Goal: Transaction & Acquisition: Purchase product/service

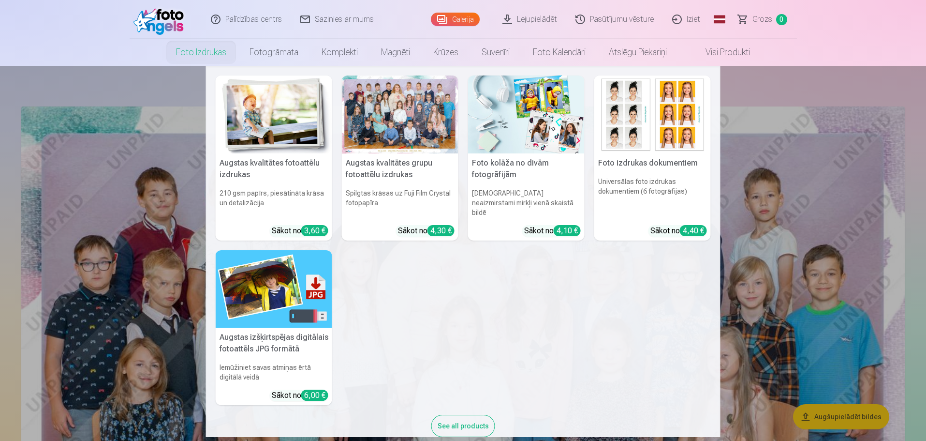
click at [211, 51] on link "Foto izdrukas" at bounding box center [201, 52] width 74 height 27
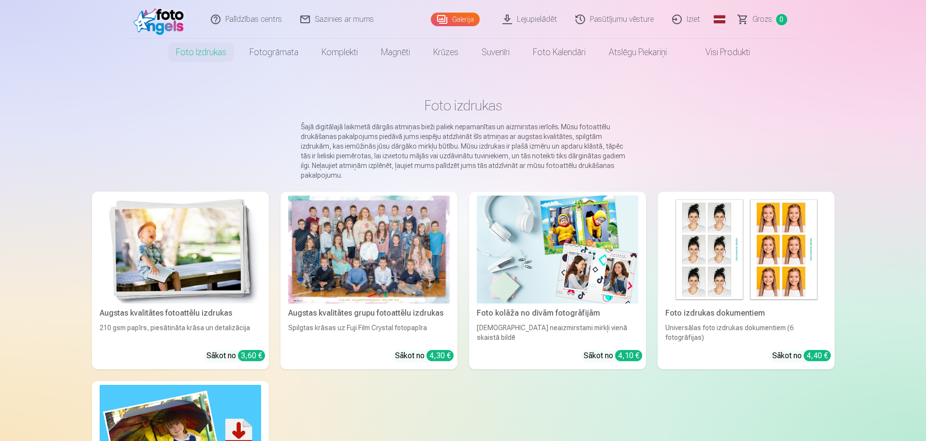
click at [431, 355] on div "4,30 €" at bounding box center [440, 355] width 27 height 11
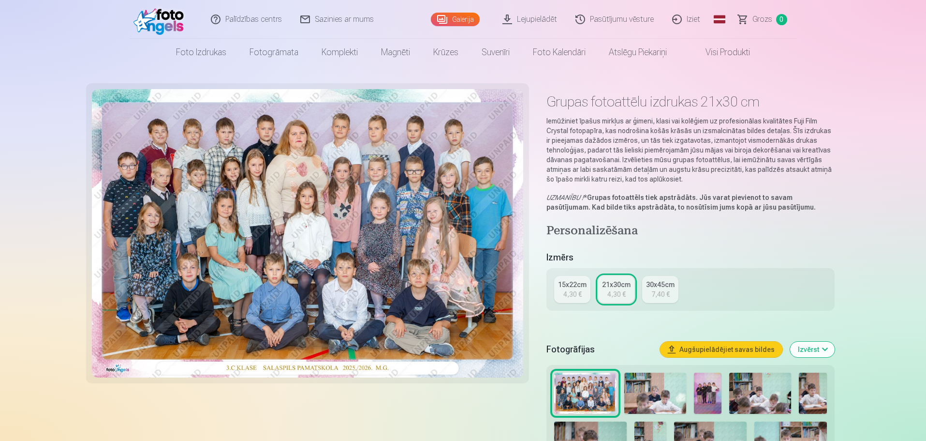
click at [611, 295] on div "4,30 €" at bounding box center [616, 294] width 18 height 10
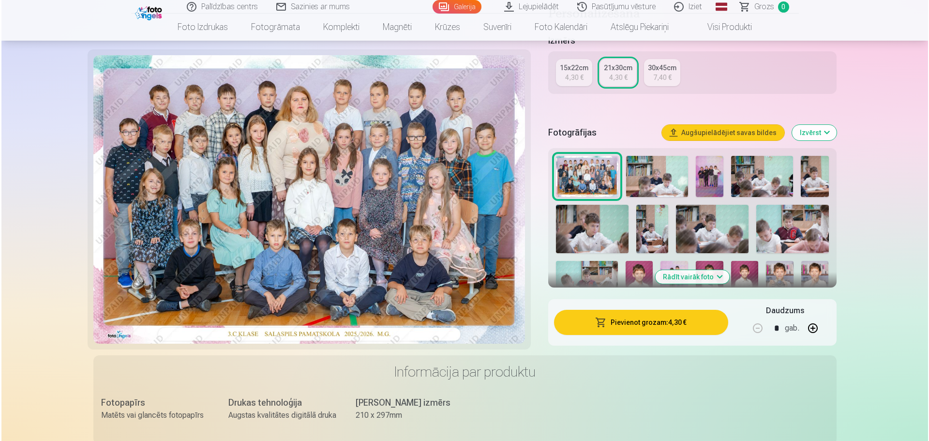
scroll to position [290, 0]
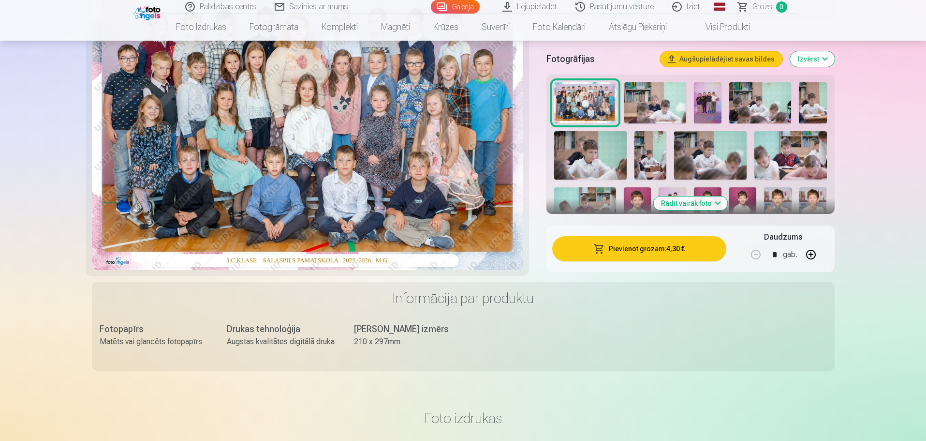
click at [666, 254] on button "Pievienot grozam : 4,30 €" at bounding box center [639, 248] width 174 height 25
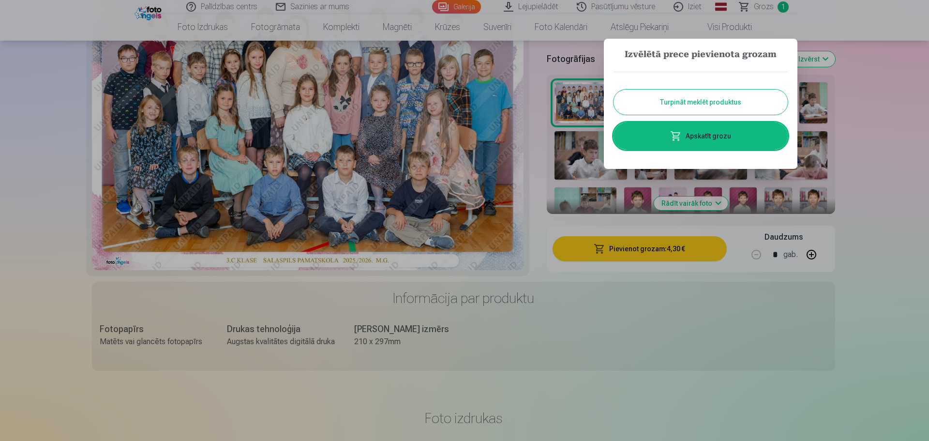
click at [716, 133] on link "Apskatīt grozu" at bounding box center [700, 135] width 174 height 27
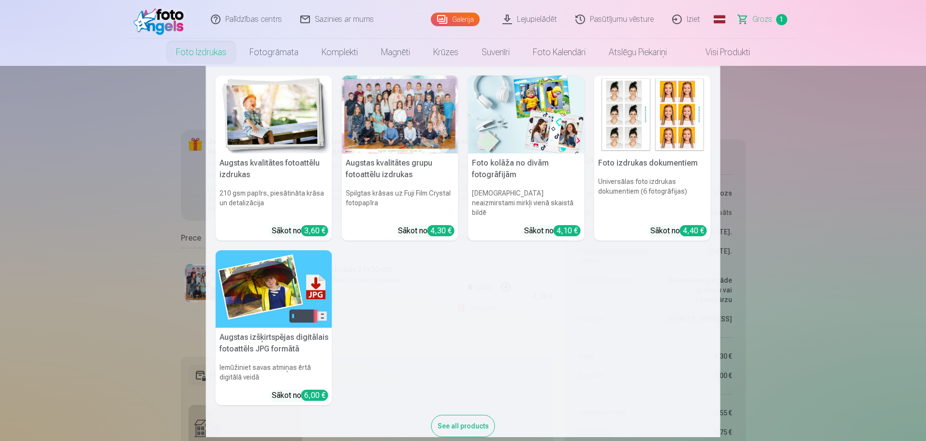
click at [205, 55] on link "Foto izdrukas" at bounding box center [201, 52] width 74 height 27
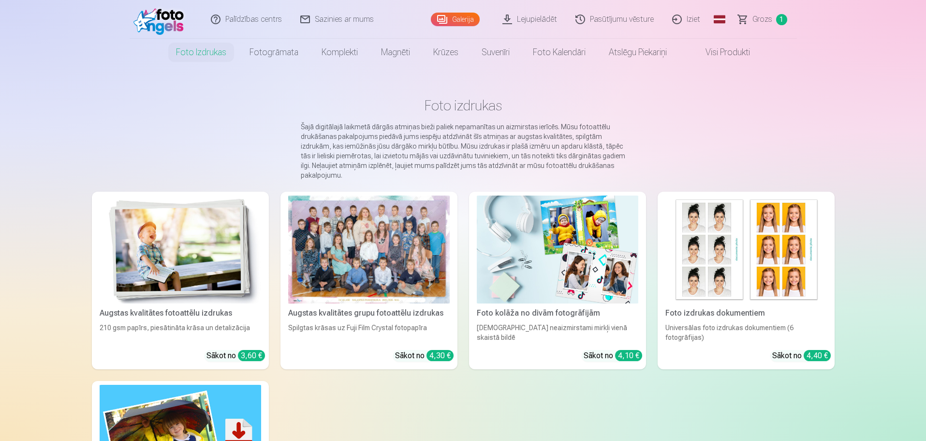
click at [466, 15] on link "Galerija" at bounding box center [455, 20] width 49 height 14
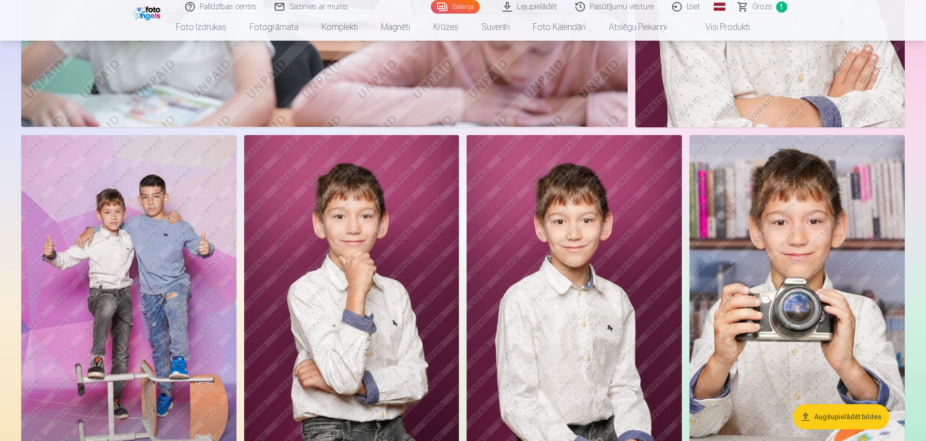
scroll to position [3434, 0]
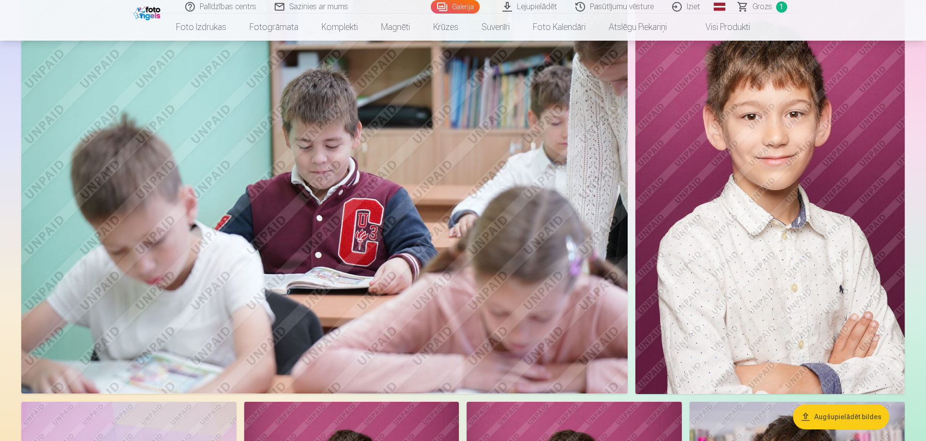
click at [770, 218] on img at bounding box center [769, 191] width 269 height 404
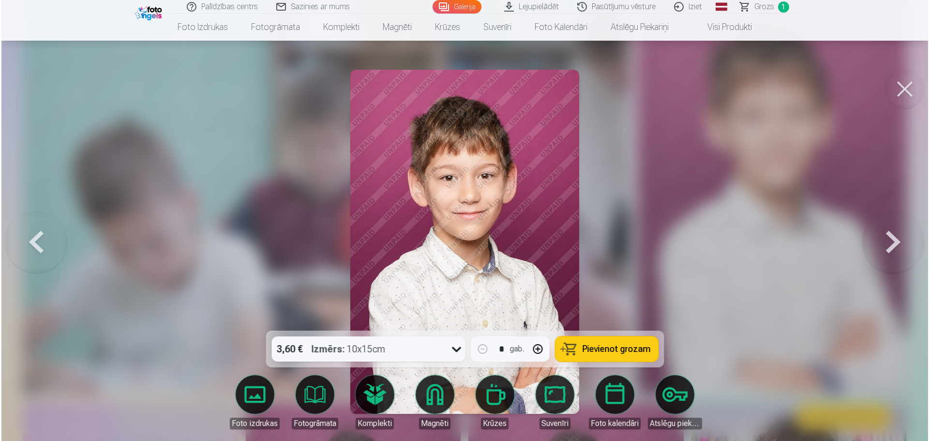
scroll to position [3152, 0]
click at [454, 350] on icon at bounding box center [455, 348] width 15 height 15
click at [539, 351] on button "button" at bounding box center [537, 348] width 23 height 23
click at [633, 345] on span "Pievienot grozam" at bounding box center [616, 348] width 68 height 9
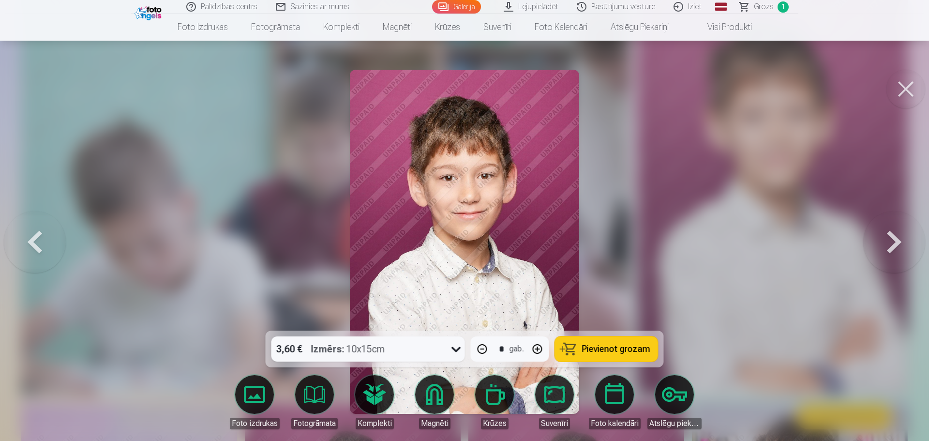
type input "*"
click at [603, 354] on button "Pievienot grozam" at bounding box center [606, 348] width 103 height 25
click at [902, 94] on button at bounding box center [905, 89] width 39 height 39
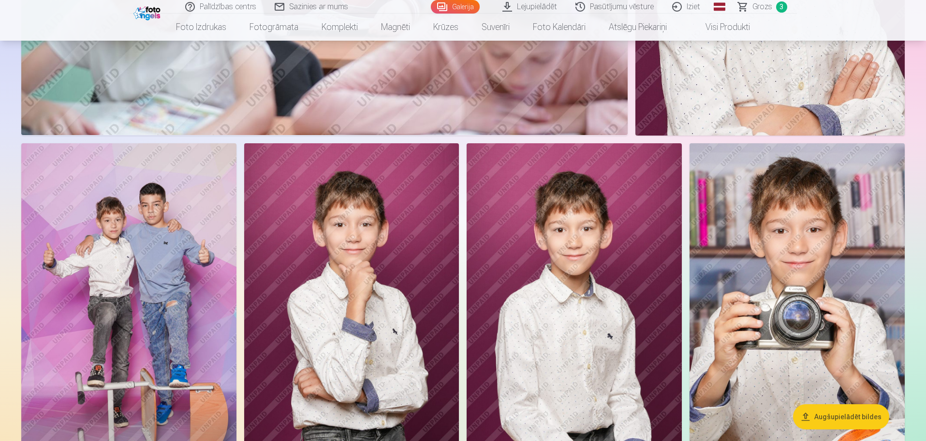
scroll to position [3434, 0]
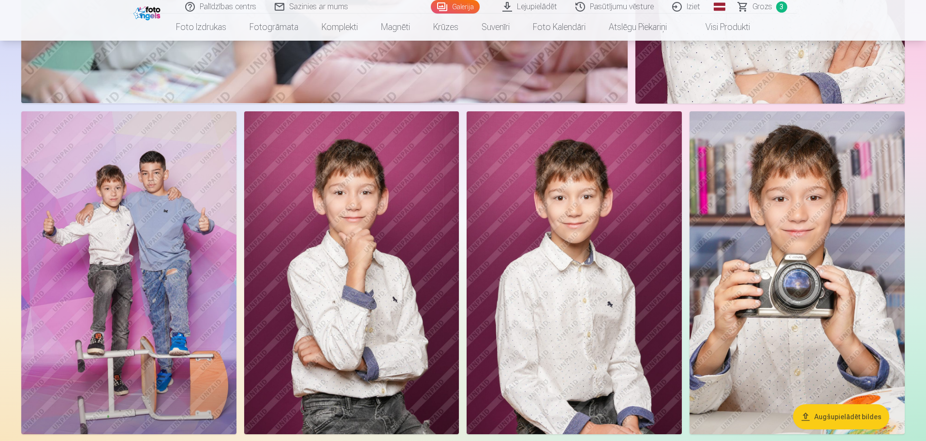
click at [153, 249] on img at bounding box center [128, 272] width 215 height 323
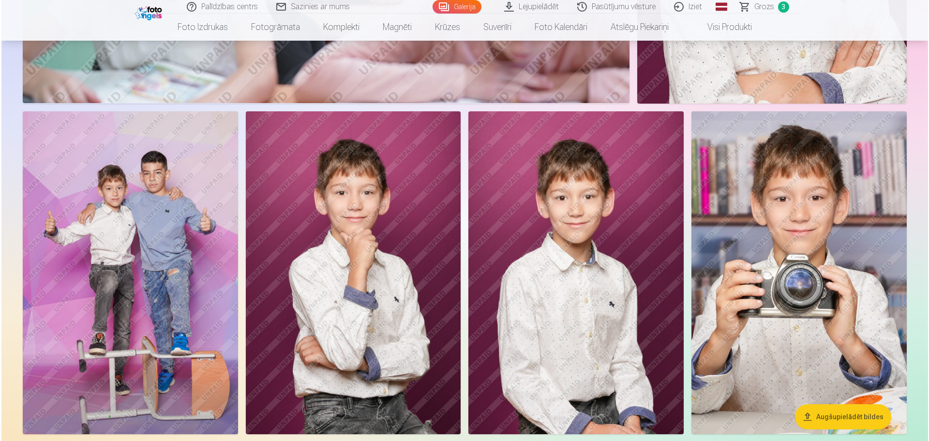
scroll to position [3442, 0]
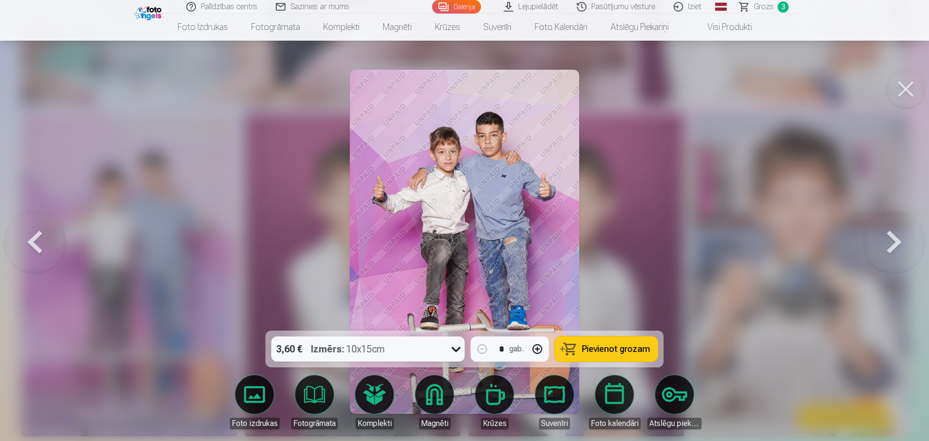
click at [621, 349] on span "Pievienot grozam" at bounding box center [616, 348] width 68 height 9
click at [914, 85] on button at bounding box center [905, 89] width 39 height 39
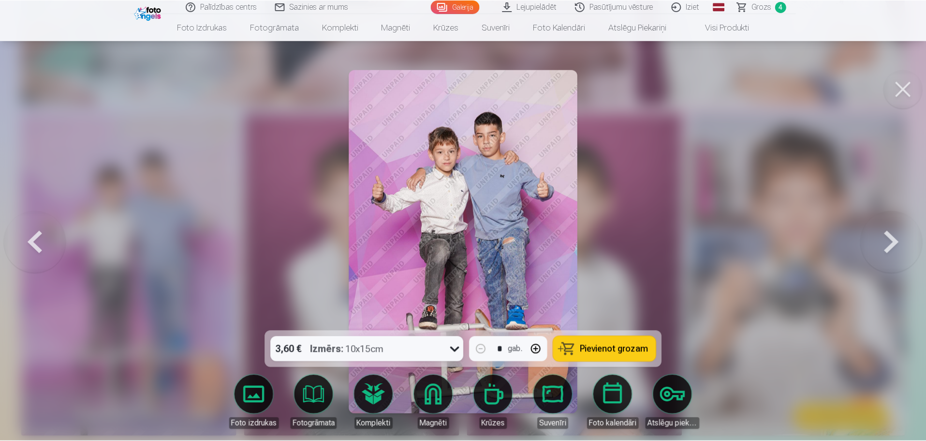
scroll to position [3434, 0]
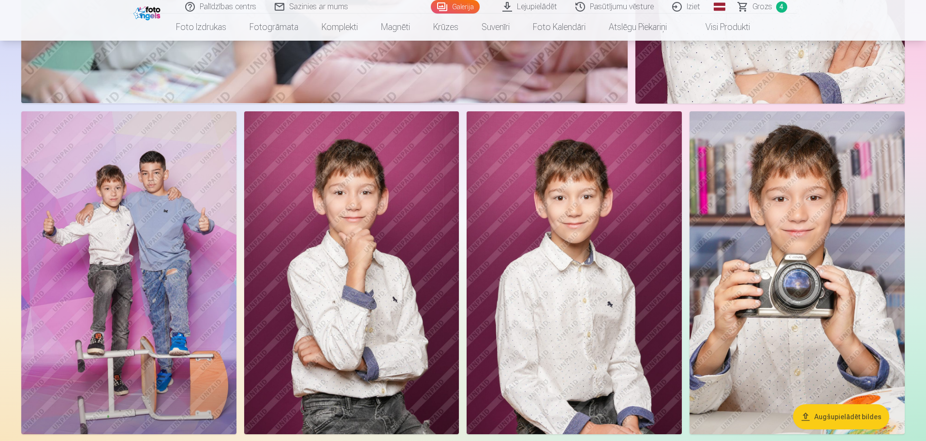
click at [785, 9] on span "4" at bounding box center [781, 6] width 11 height 11
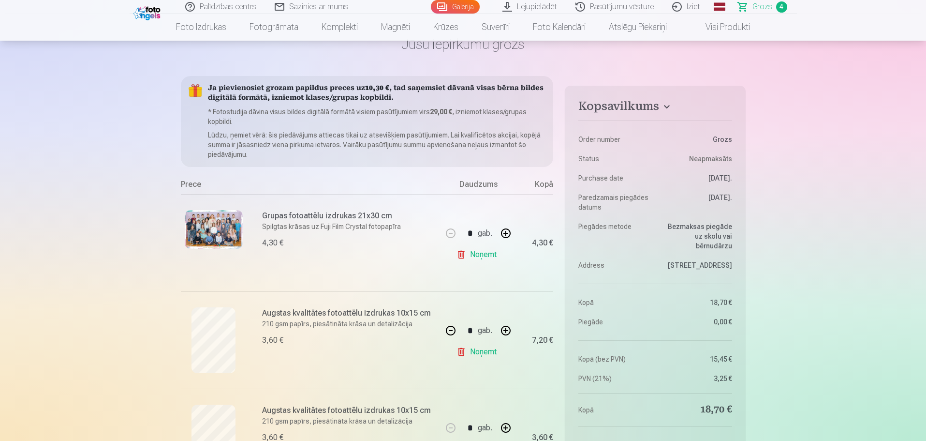
scroll to position [48, 0]
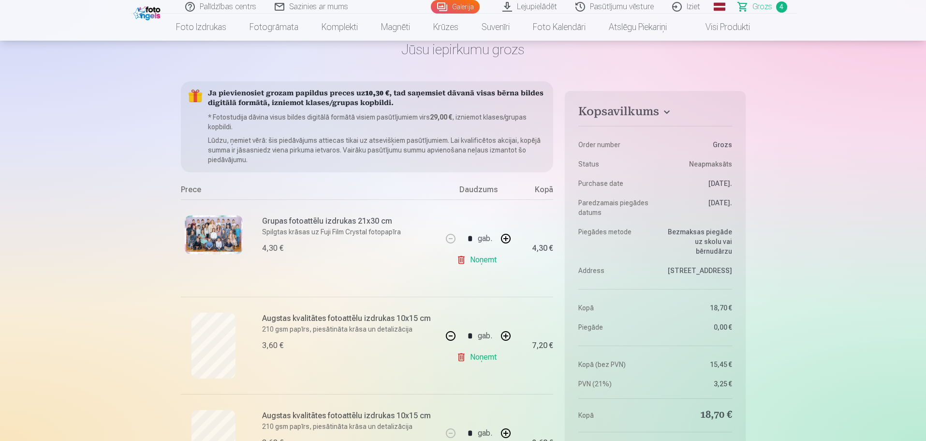
click at [458, 7] on link "Galerija" at bounding box center [455, 7] width 49 height 14
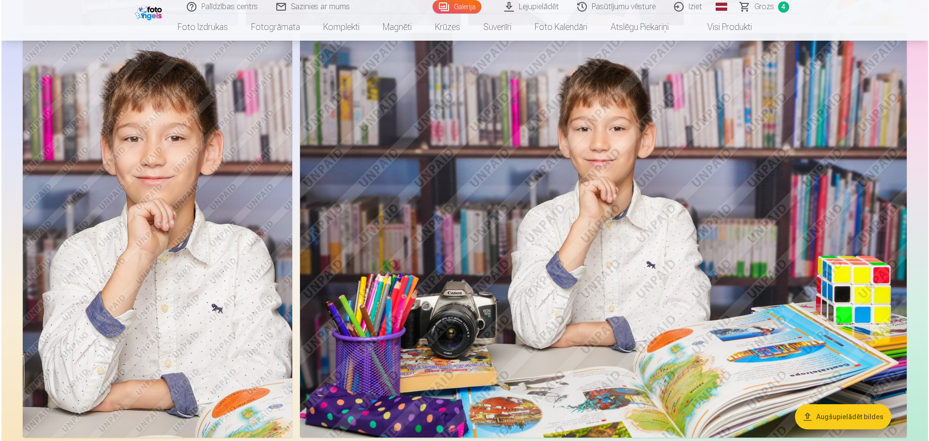
scroll to position [3917, 0]
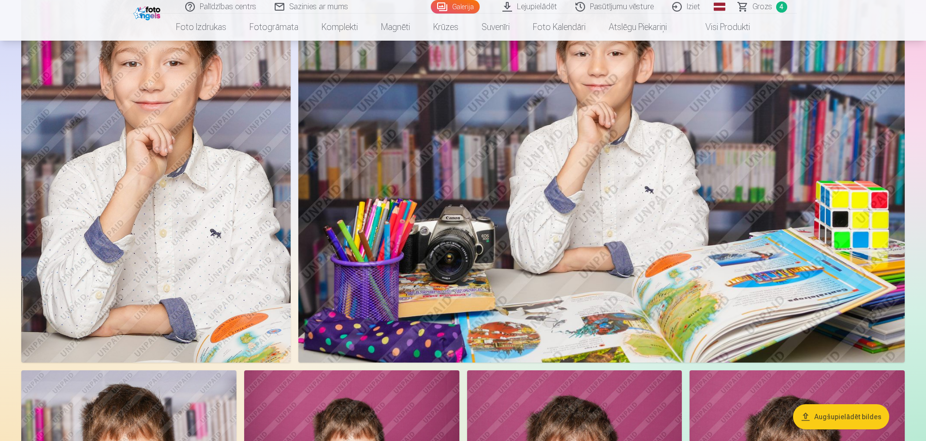
click at [217, 228] on img at bounding box center [155, 160] width 269 height 404
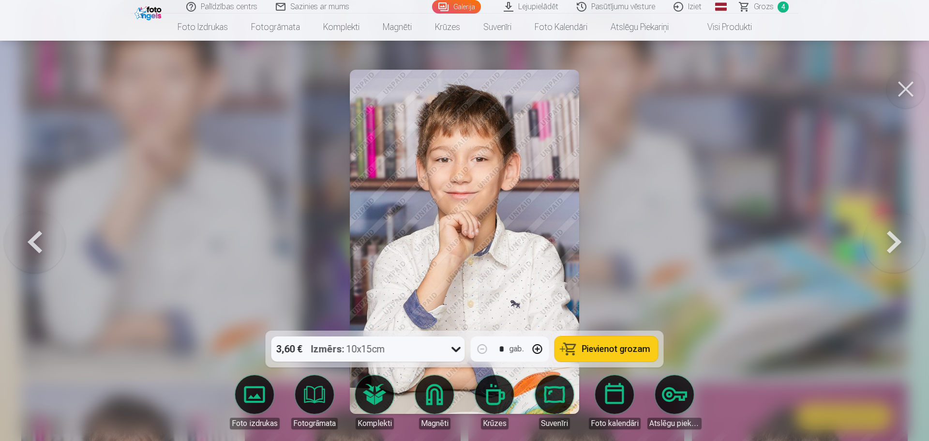
click at [456, 347] on icon at bounding box center [455, 348] width 15 height 15
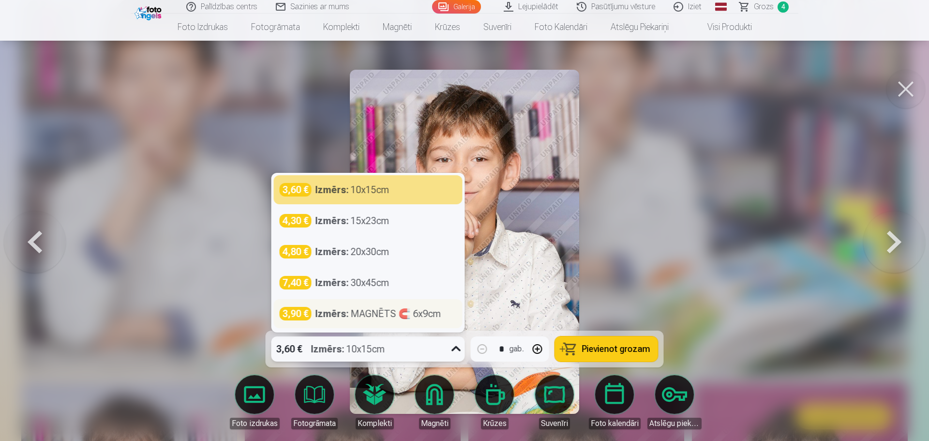
click at [403, 310] on div "Izmērs : MAGNĒTS 🧲 6x9cm" at bounding box center [378, 314] width 126 height 14
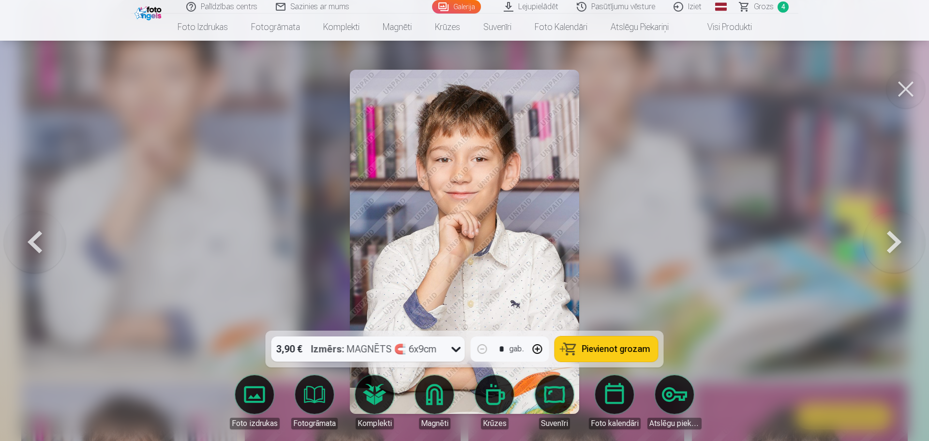
click at [537, 349] on button "button" at bounding box center [537, 348] width 23 height 23
click at [603, 350] on span "Pievienot grozam" at bounding box center [616, 348] width 68 height 9
type input "*"
click at [907, 95] on button at bounding box center [905, 89] width 39 height 39
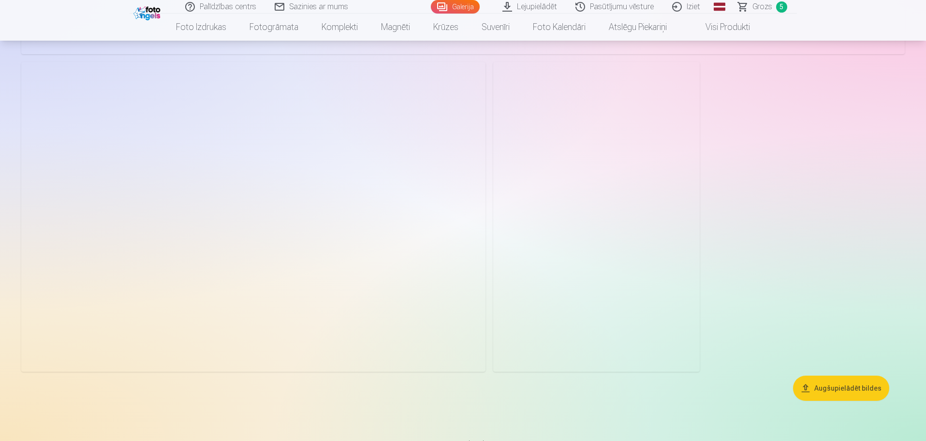
scroll to position [5165, 0]
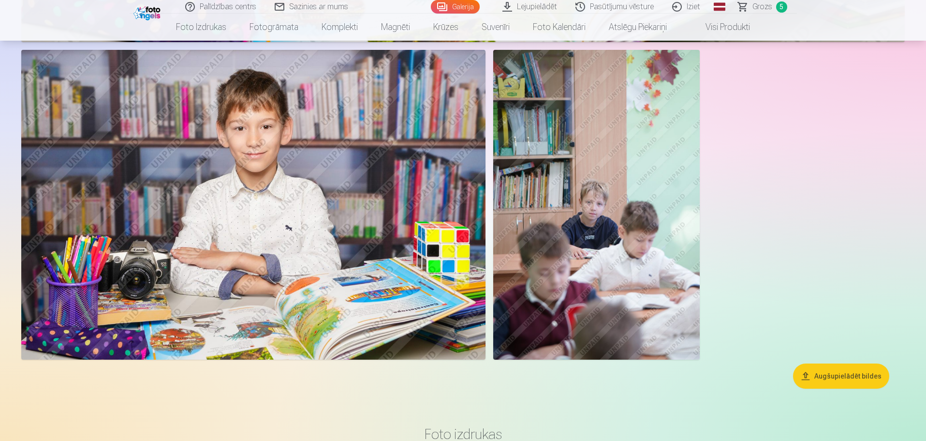
click at [767, 6] on span "Grozs" at bounding box center [763, 7] width 20 height 12
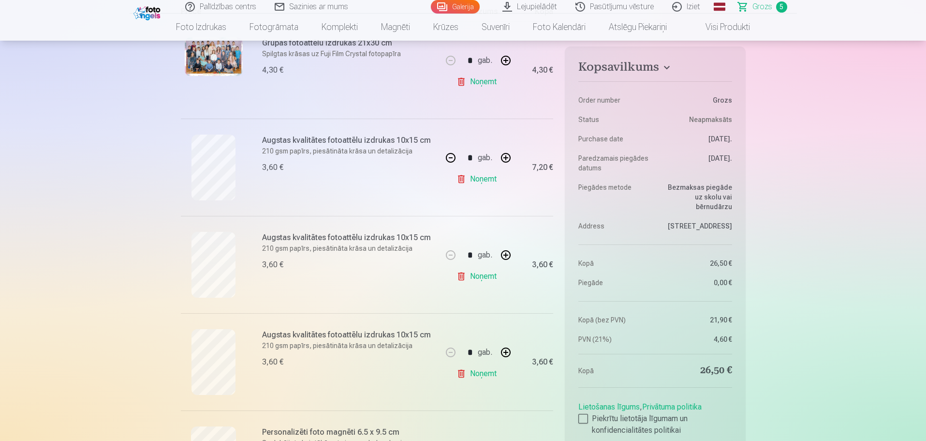
scroll to position [242, 0]
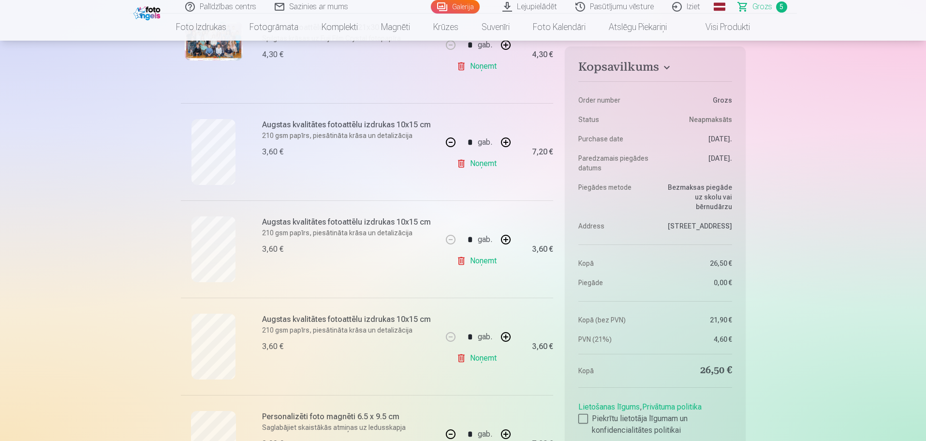
click at [506, 337] on button "button" at bounding box center [505, 336] width 23 height 23
type input "*"
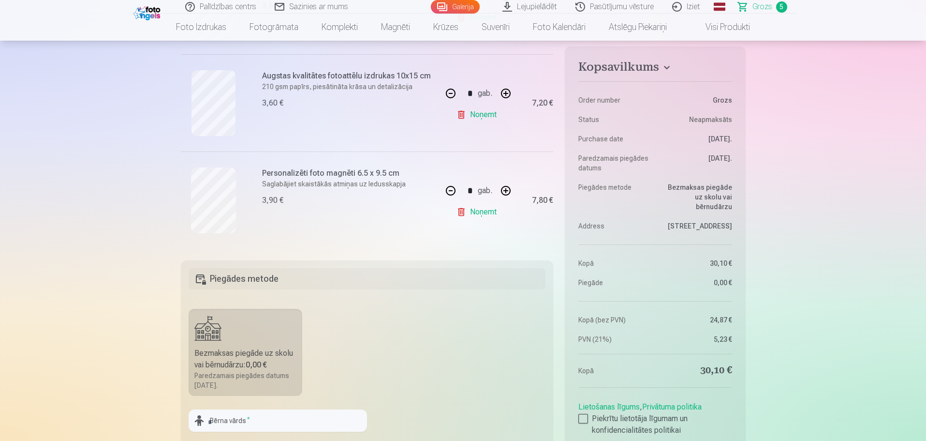
scroll to position [484, 0]
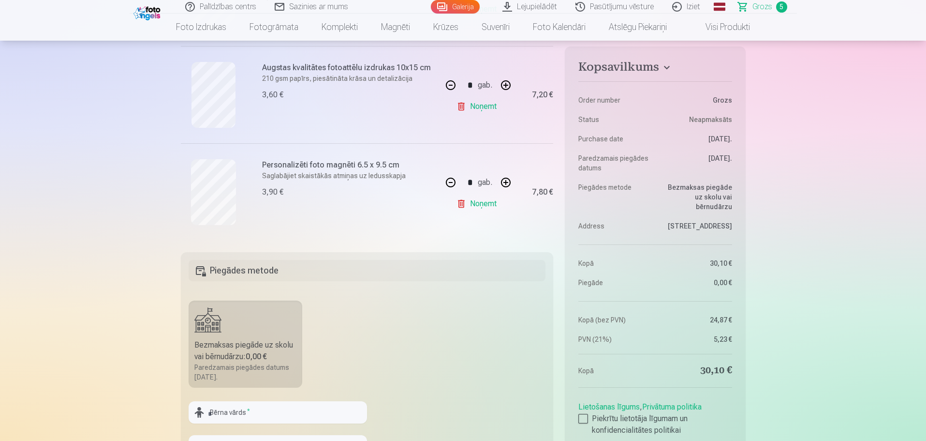
click at [252, 342] on div "Bezmaksas piegāde uz skolu vai bērnudārzu : 0,00 €" at bounding box center [245, 350] width 103 height 23
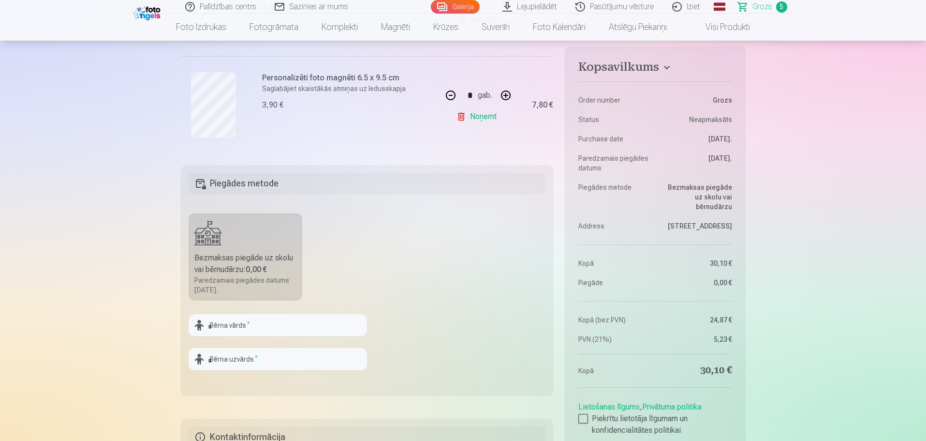
scroll to position [580, 0]
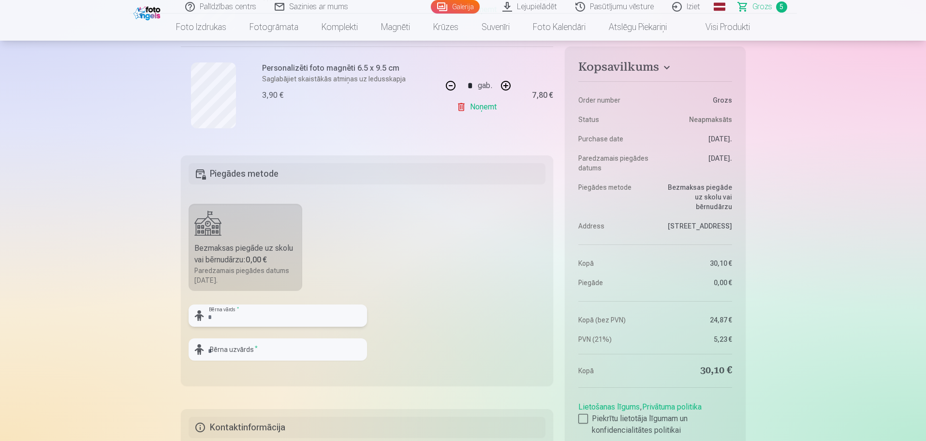
click at [292, 315] on input "text" at bounding box center [278, 315] width 178 height 22
type input "*******"
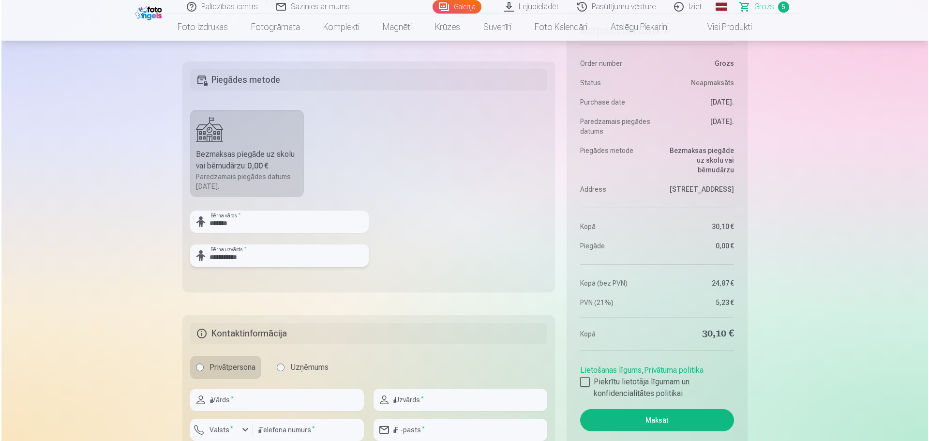
scroll to position [871, 0]
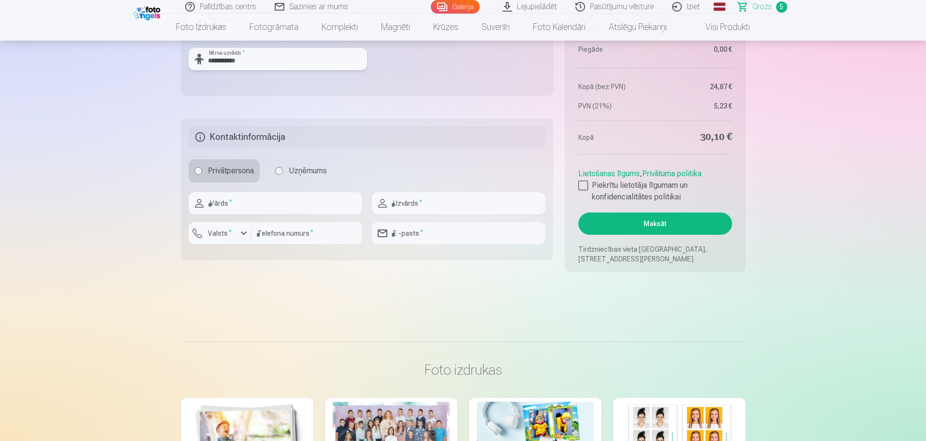
type input "**********"
click at [248, 205] on input "text" at bounding box center [276, 203] width 174 height 22
type input "**********"
click at [443, 204] on input "text" at bounding box center [459, 203] width 174 height 22
type input "**********"
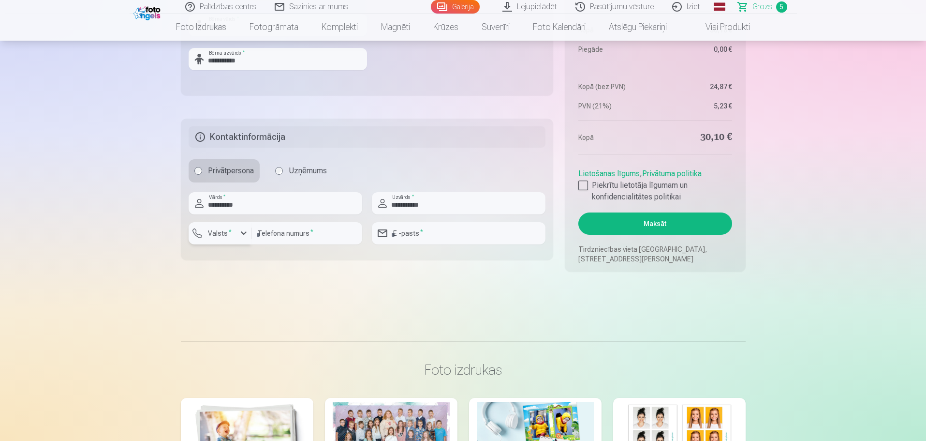
click at [242, 234] on div "button" at bounding box center [244, 233] width 12 height 12
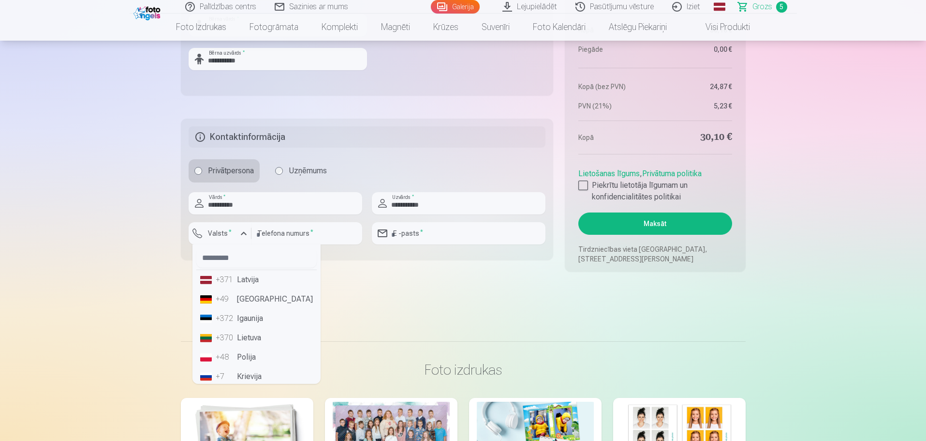
click at [253, 282] on li "+371 Latvija" at bounding box center [256, 279] width 120 height 19
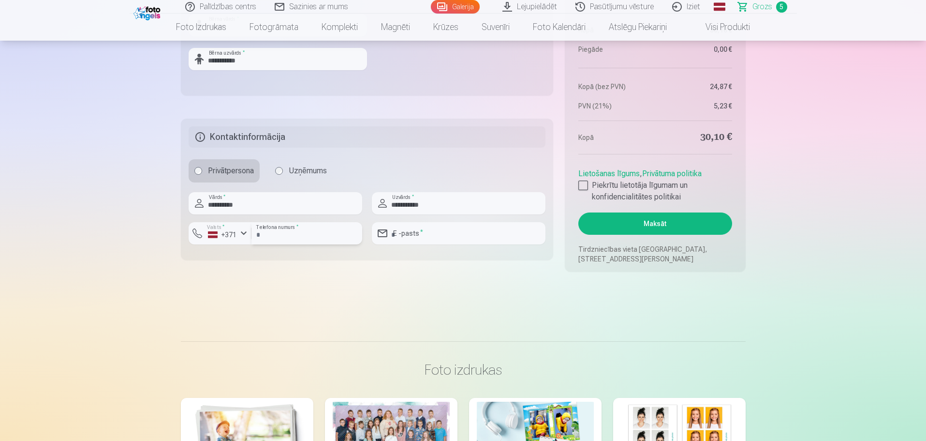
drag, startPoint x: 298, startPoint y: 234, endPoint x: 297, endPoint y: 224, distance: 9.7
click at [298, 233] on input "number" at bounding box center [306, 233] width 111 height 22
type input "********"
click at [429, 238] on input "email" at bounding box center [459, 233] width 174 height 22
type input "**********"
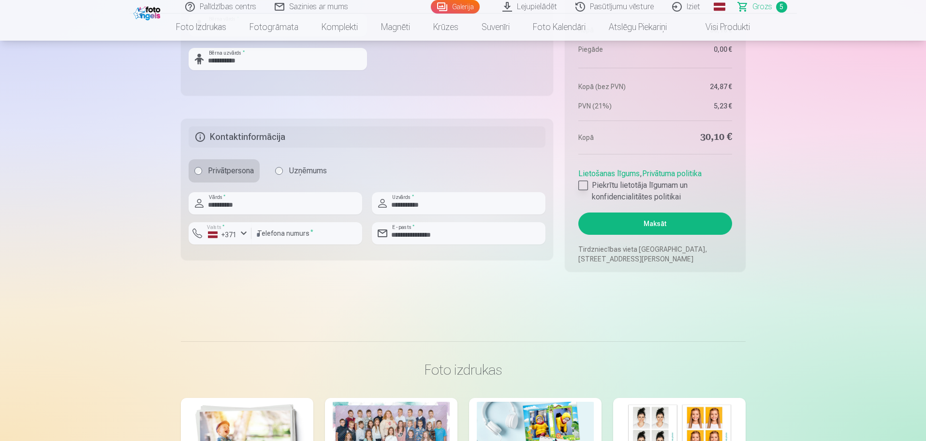
click at [581, 186] on div at bounding box center [583, 185] width 10 height 10
click at [653, 221] on button "Maksāt" at bounding box center [654, 223] width 153 height 22
